Goal: Task Accomplishment & Management: Use online tool/utility

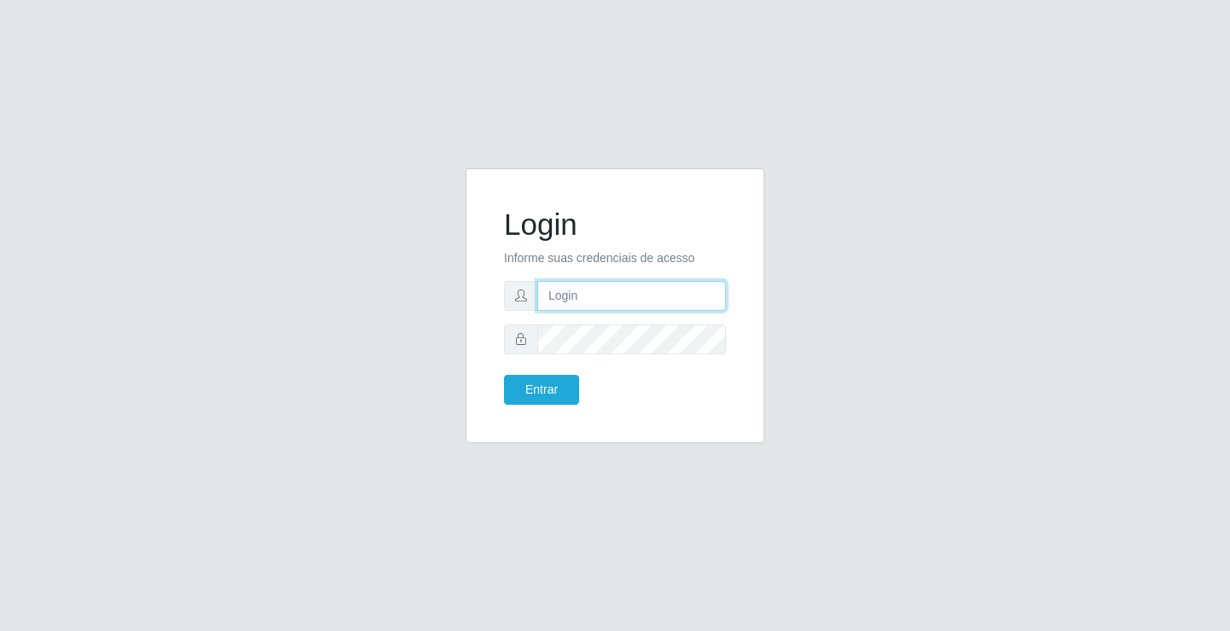
drag, startPoint x: 0, startPoint y: 0, endPoint x: 626, endPoint y: 295, distance: 692.2
click at [626, 295] on input "text" at bounding box center [631, 296] width 189 height 30
type input "zivaneide@ideal"
click at [504, 375] on button "Entrar" at bounding box center [541, 390] width 75 height 30
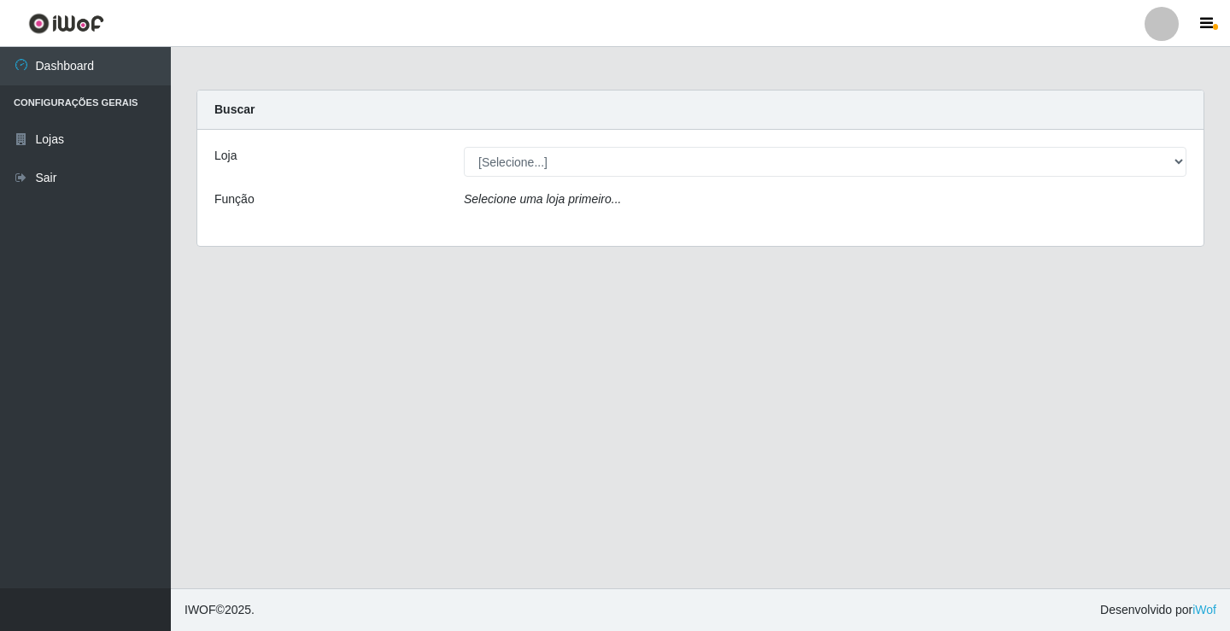
click at [540, 381] on main "Carregando... Buscar Loja [Selecione...] Ideal - Conceição Função Selecione [PE…" at bounding box center [700, 318] width 1059 height 542
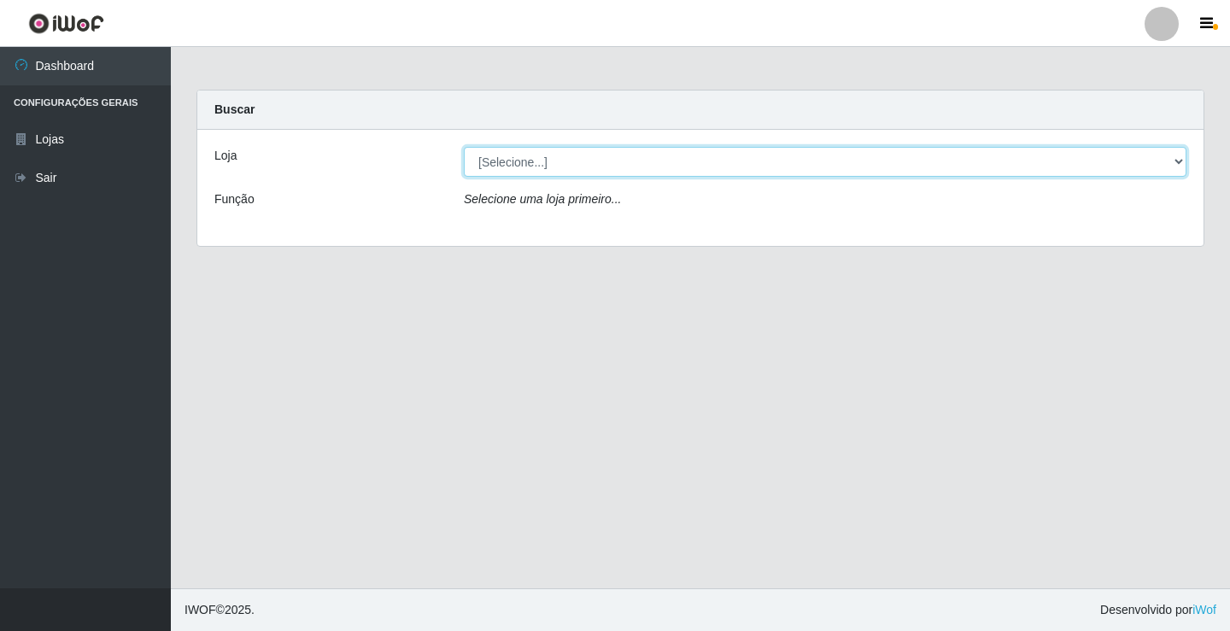
click at [1183, 160] on select "[Selecione...] Ideal - Conceição" at bounding box center [825, 162] width 723 height 30
select select "231"
click at [464, 147] on select "[Selecione...] Ideal - Conceição" at bounding box center [825, 162] width 723 height 30
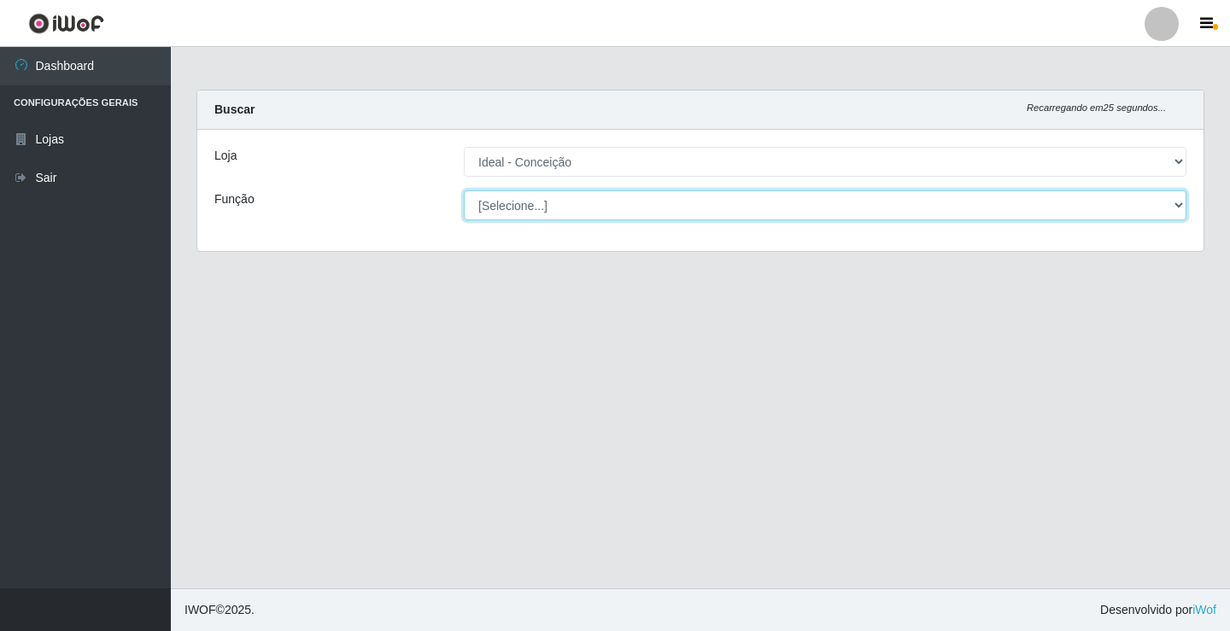
click at [1181, 202] on select "[Selecione...] ASG ASG + ASG ++ Auxiliar de Estacionamento Auxiliar de Estacion…" at bounding box center [825, 206] width 723 height 30
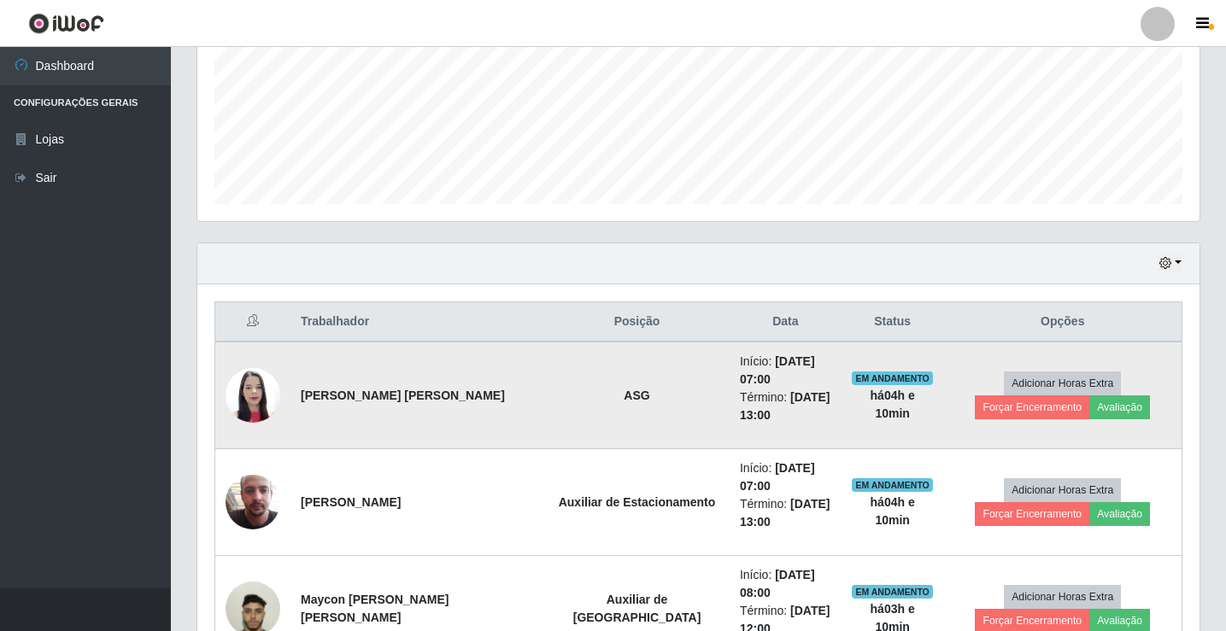
scroll to position [332, 0]
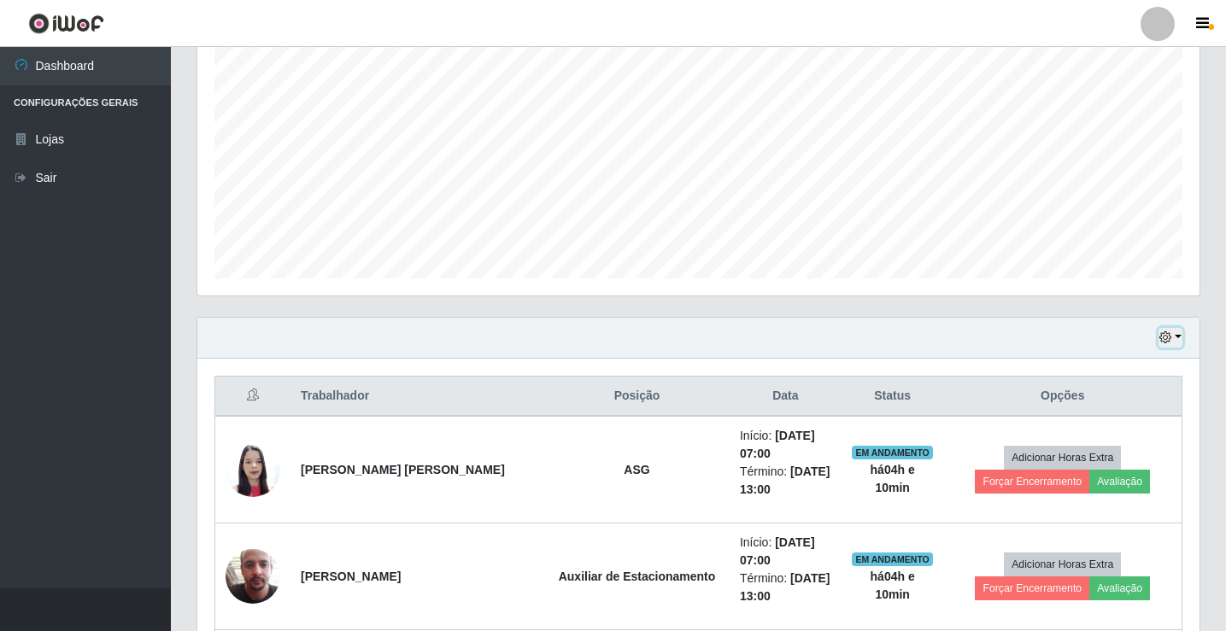
click at [1181, 339] on button "button" at bounding box center [1171, 338] width 24 height 20
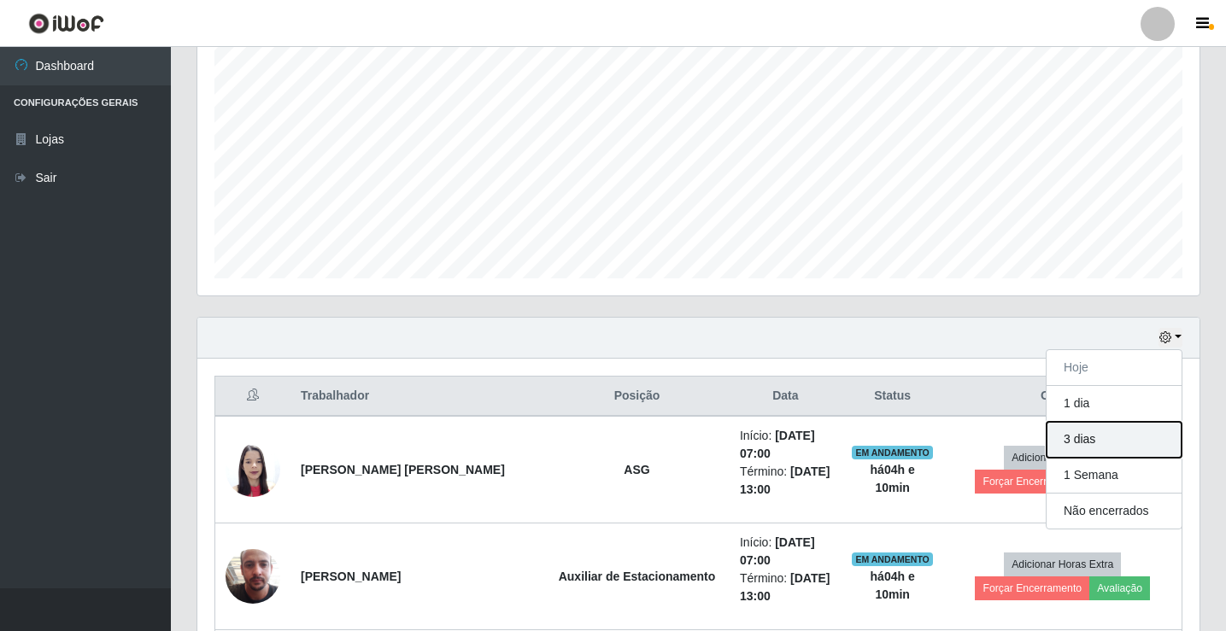
click at [1099, 444] on button "3 dias" at bounding box center [1114, 440] width 135 height 36
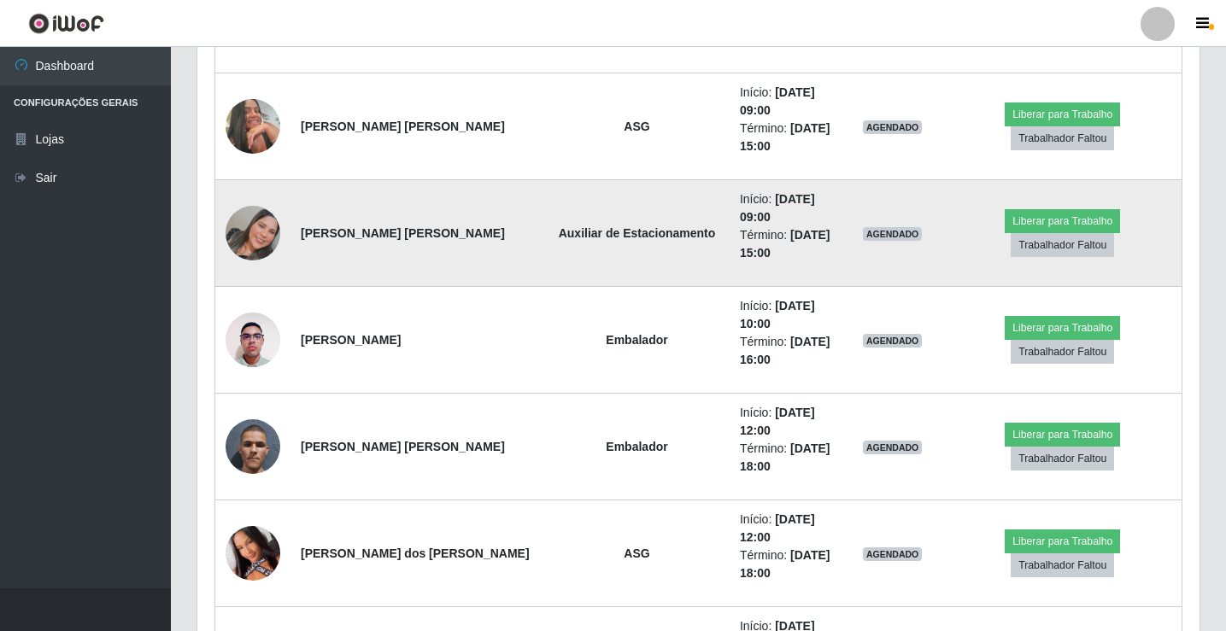
scroll to position [3845, 0]
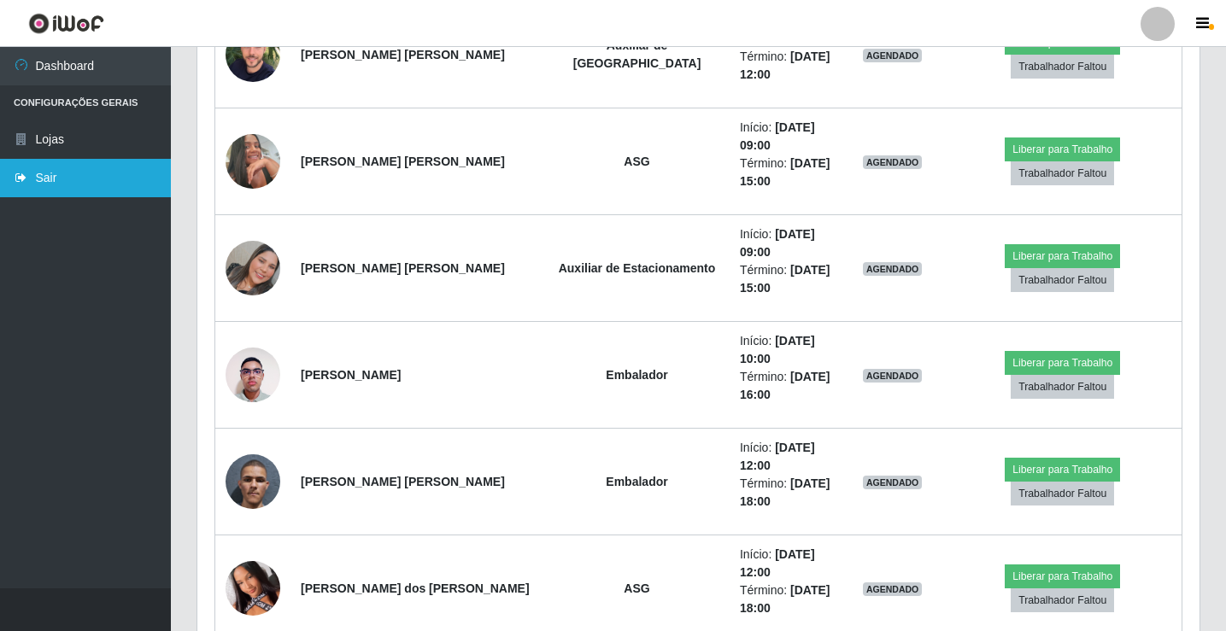
click at [57, 185] on link "Sair" at bounding box center [85, 178] width 171 height 38
